Goal: Find specific page/section: Find specific page/section

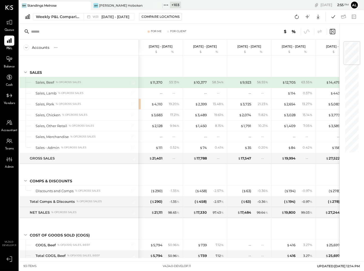
scroll to position [0, 21]
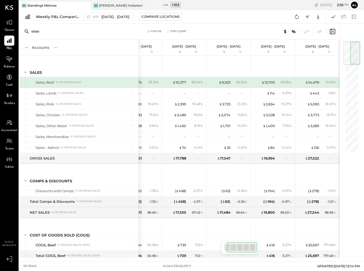
click at [332, 31] on icon at bounding box center [333, 31] width 6 height 6
click at [323, 31] on div at bounding box center [318, 31] width 9 height 6
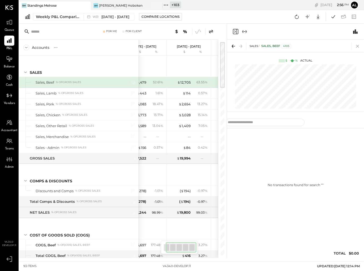
click at [358, 47] on icon at bounding box center [357, 46] width 7 height 7
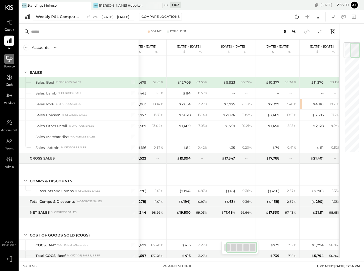
click at [7, 61] on icon at bounding box center [9, 59] width 7 height 7
